Goal: Use online tool/utility: Utilize a website feature to perform a specific function

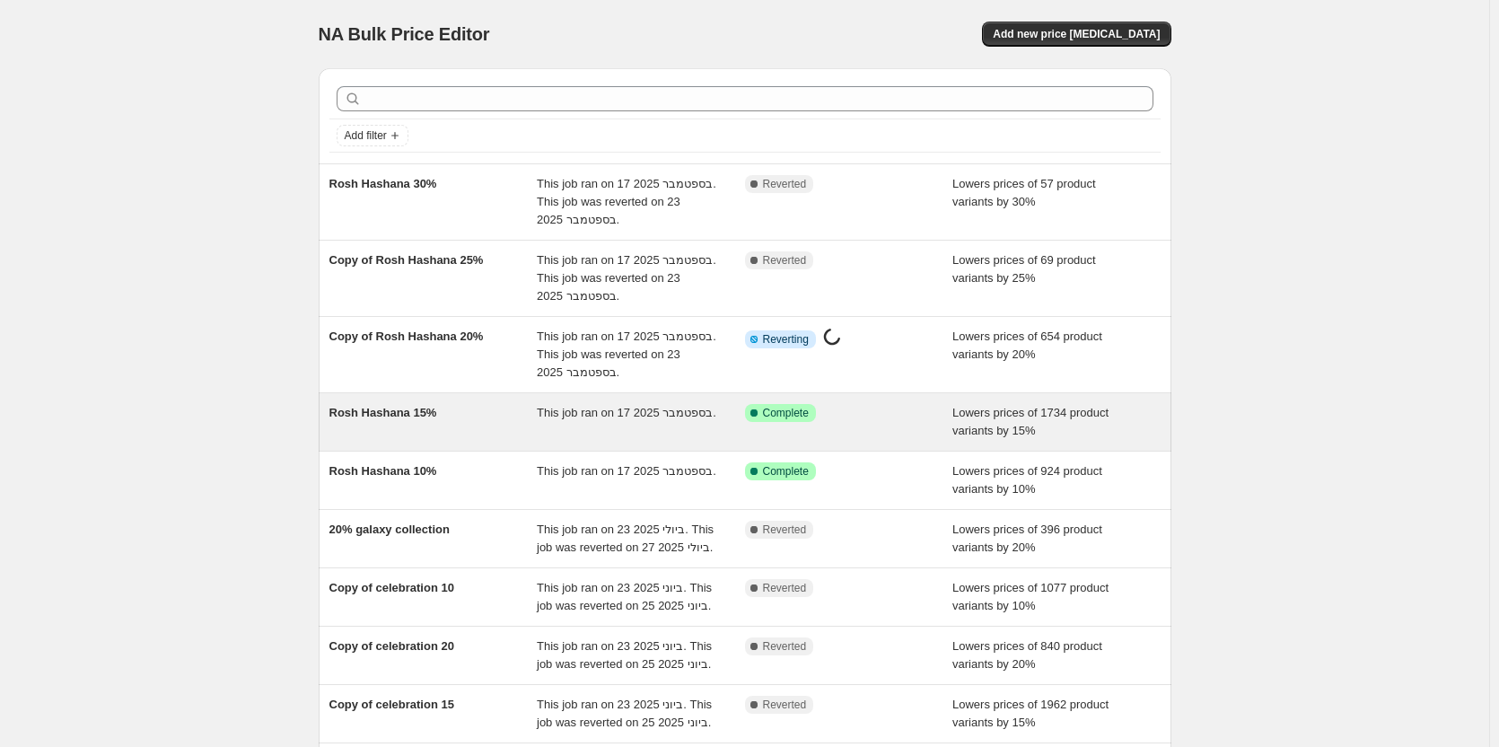
click at [422, 418] on span "Rosh Hashana 15%" at bounding box center [383, 412] width 108 height 13
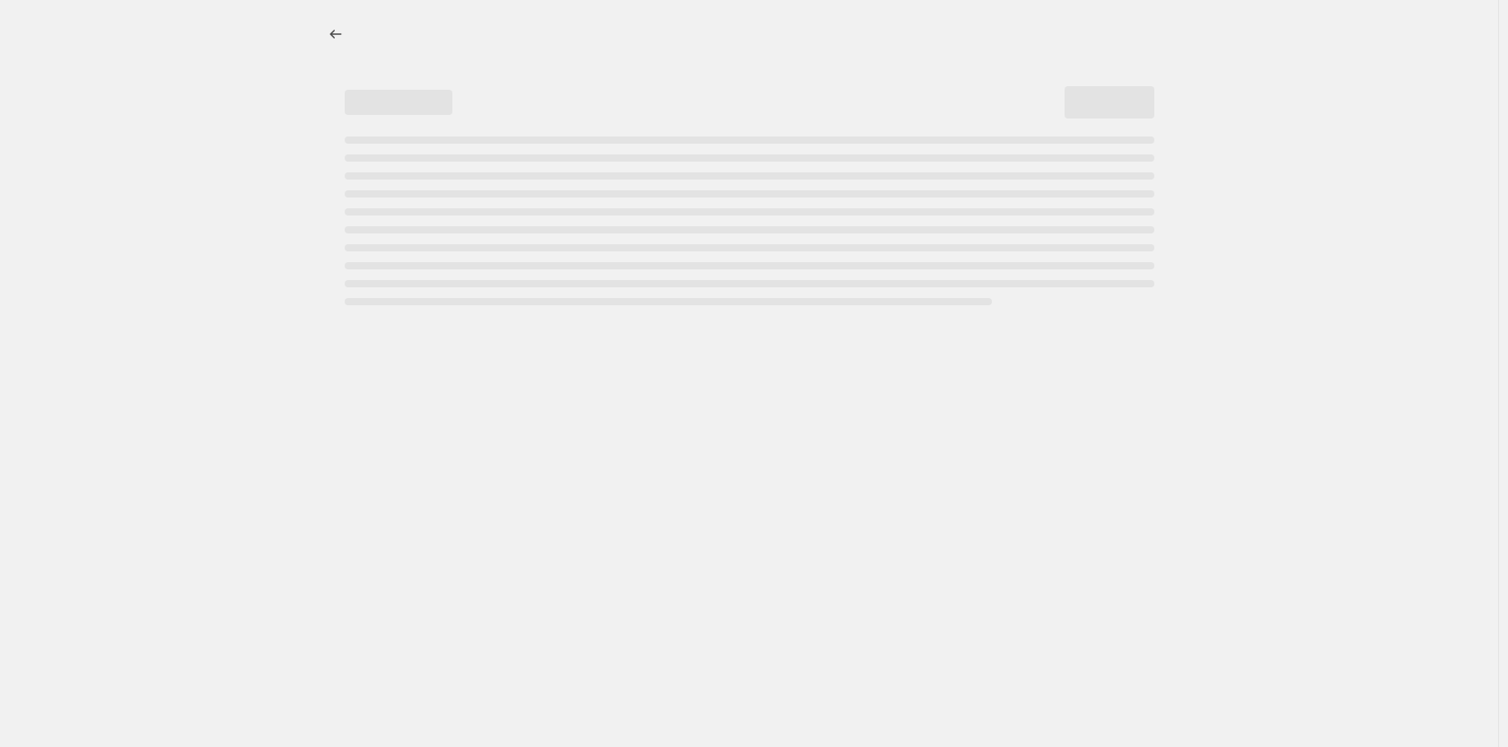
select select "percentage"
select select "tag"
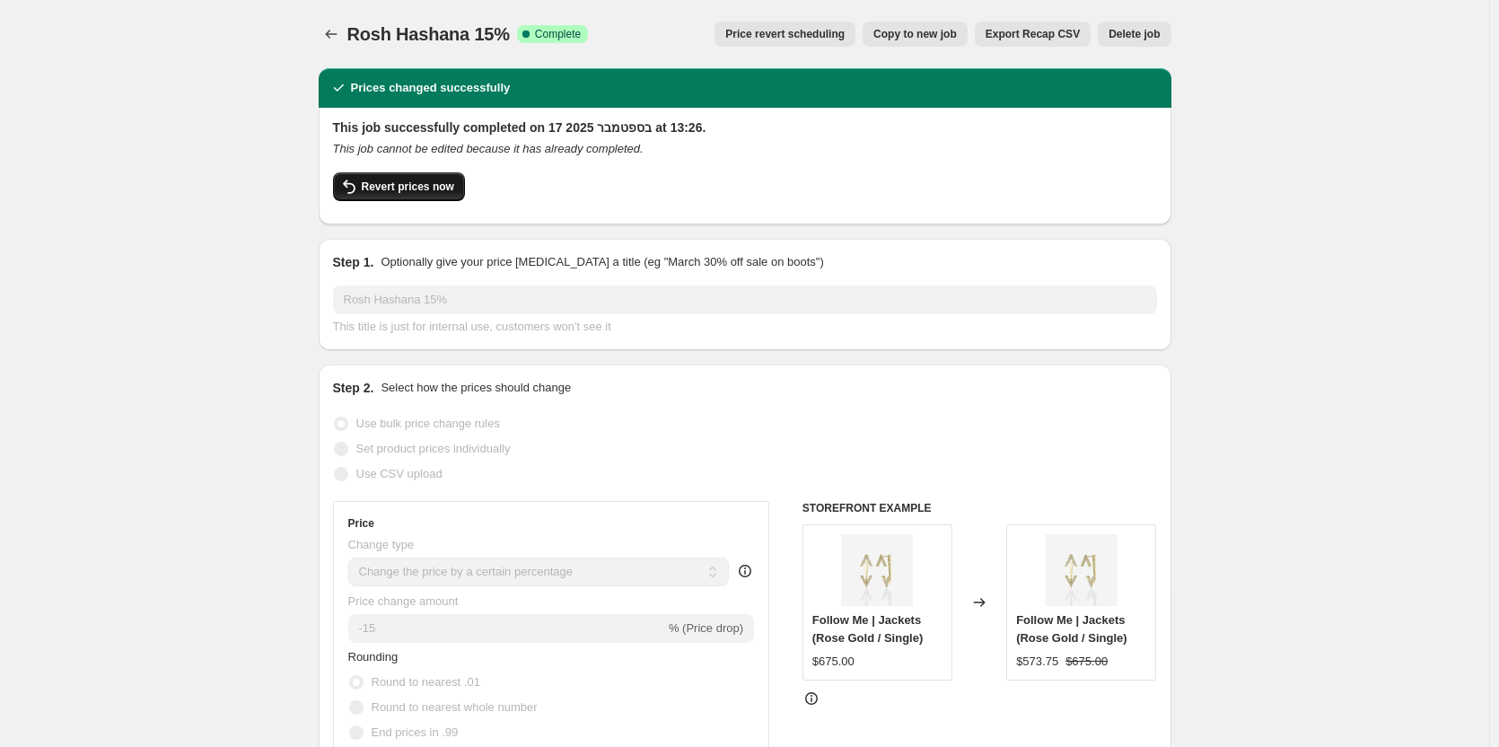
click at [382, 181] on span "Revert prices now" at bounding box center [408, 187] width 92 height 14
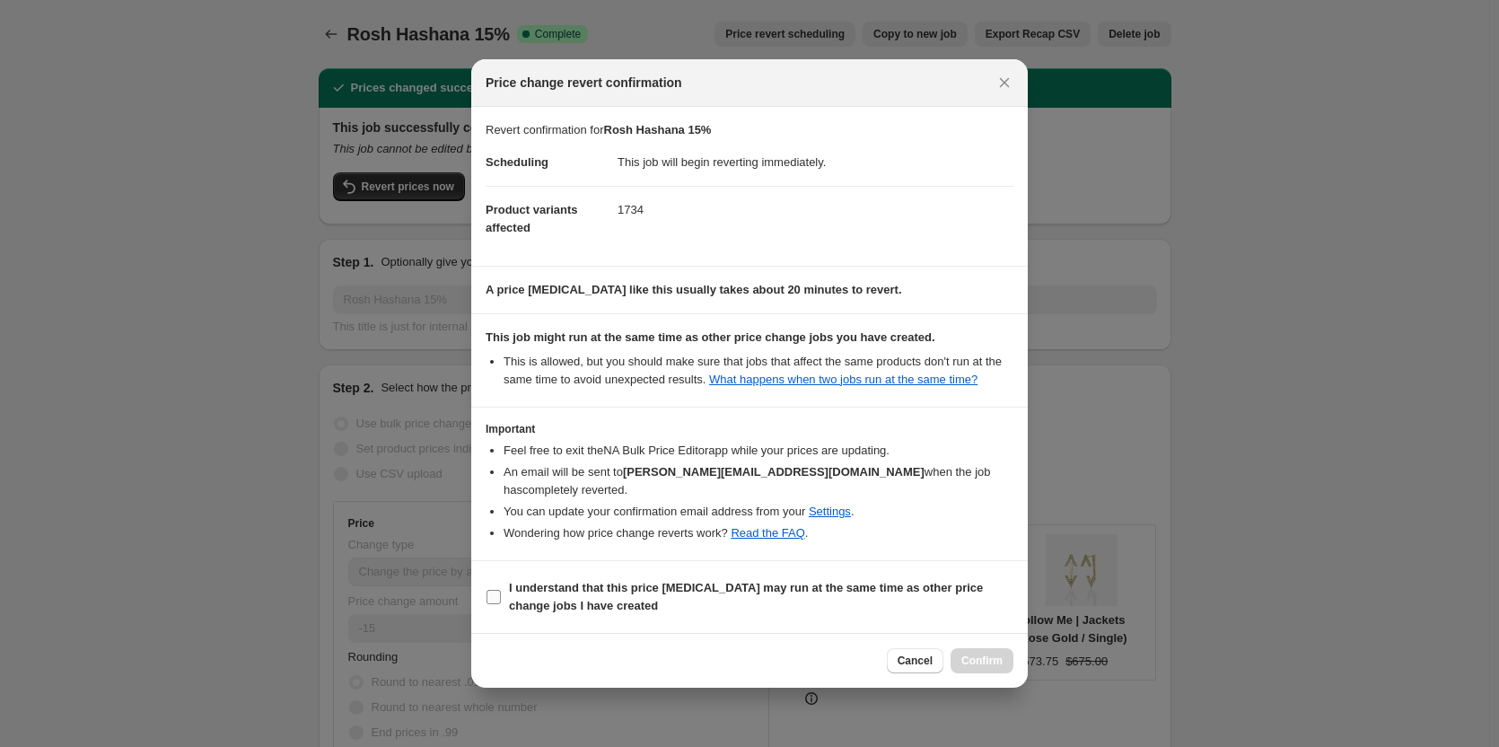
click at [491, 590] on input "I understand that this price [MEDICAL_DATA] may run at the same time as other p…" at bounding box center [494, 597] width 14 height 14
checkbox input "true"
click at [972, 654] on span "Confirm" at bounding box center [981, 661] width 41 height 14
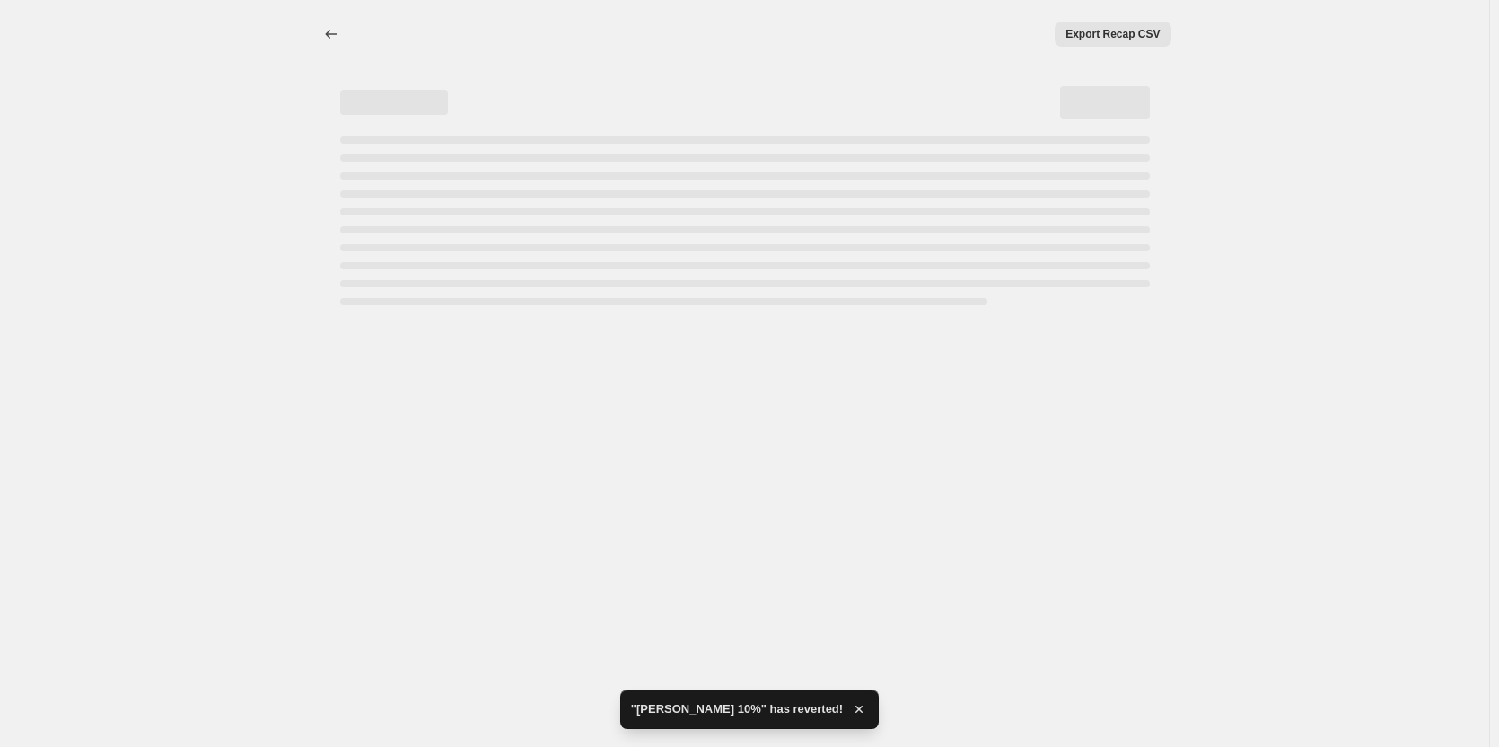
select select "percentage"
select select "tag"
